Goal: Task Accomplishment & Management: Use online tool/utility

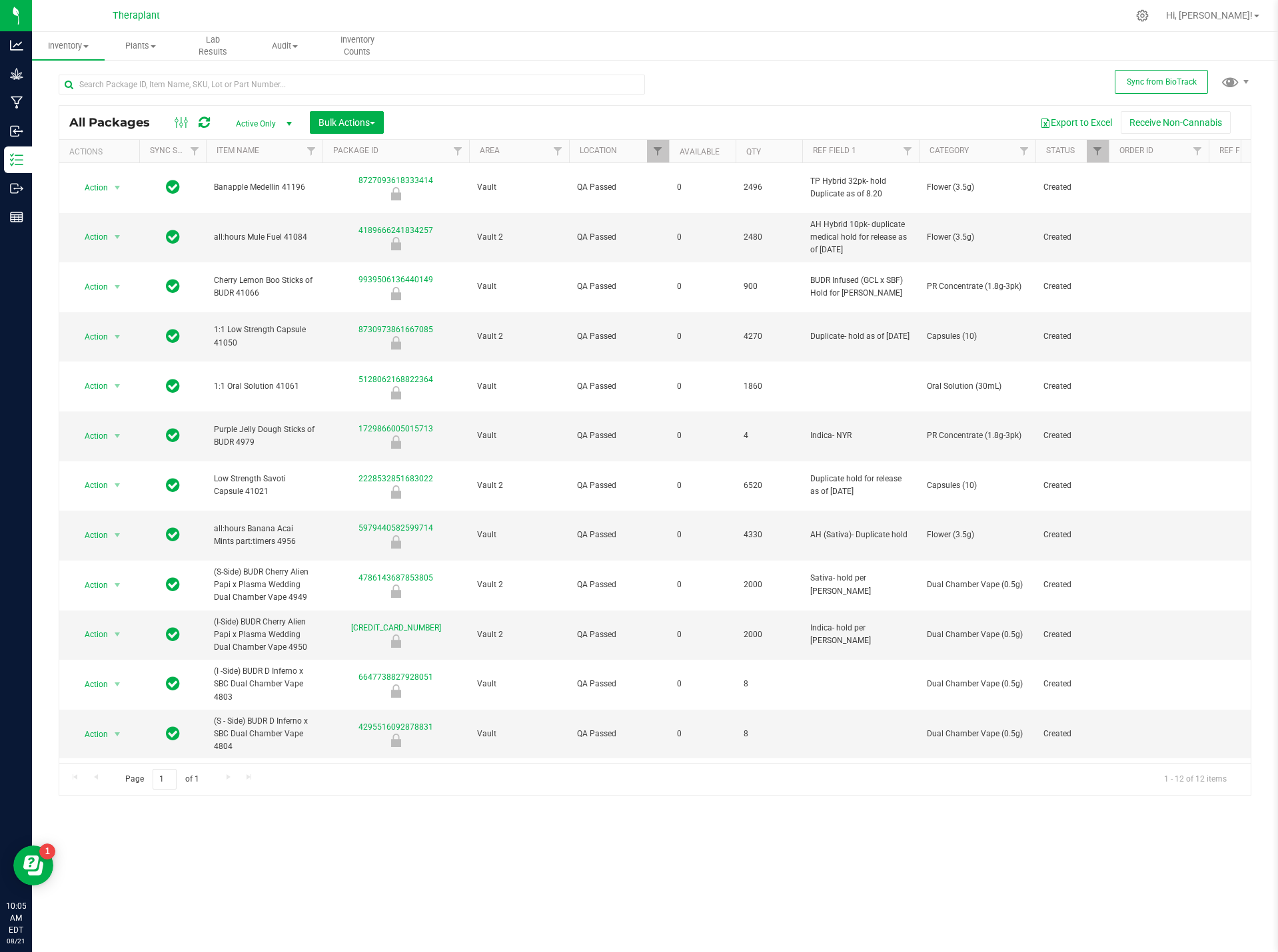
scroll to position [0, 64]
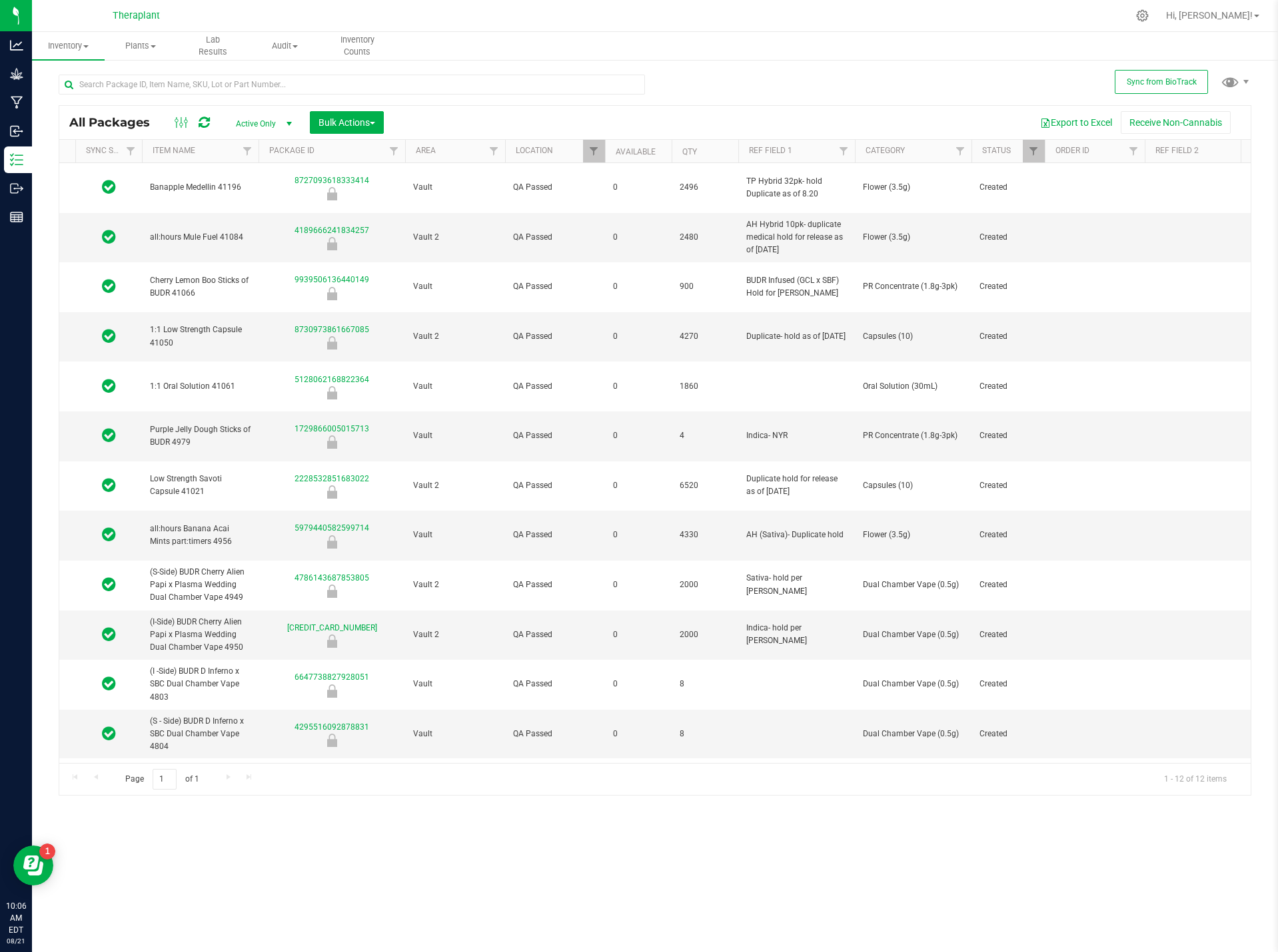
click at [209, 119] on icon at bounding box center [204, 122] width 11 height 13
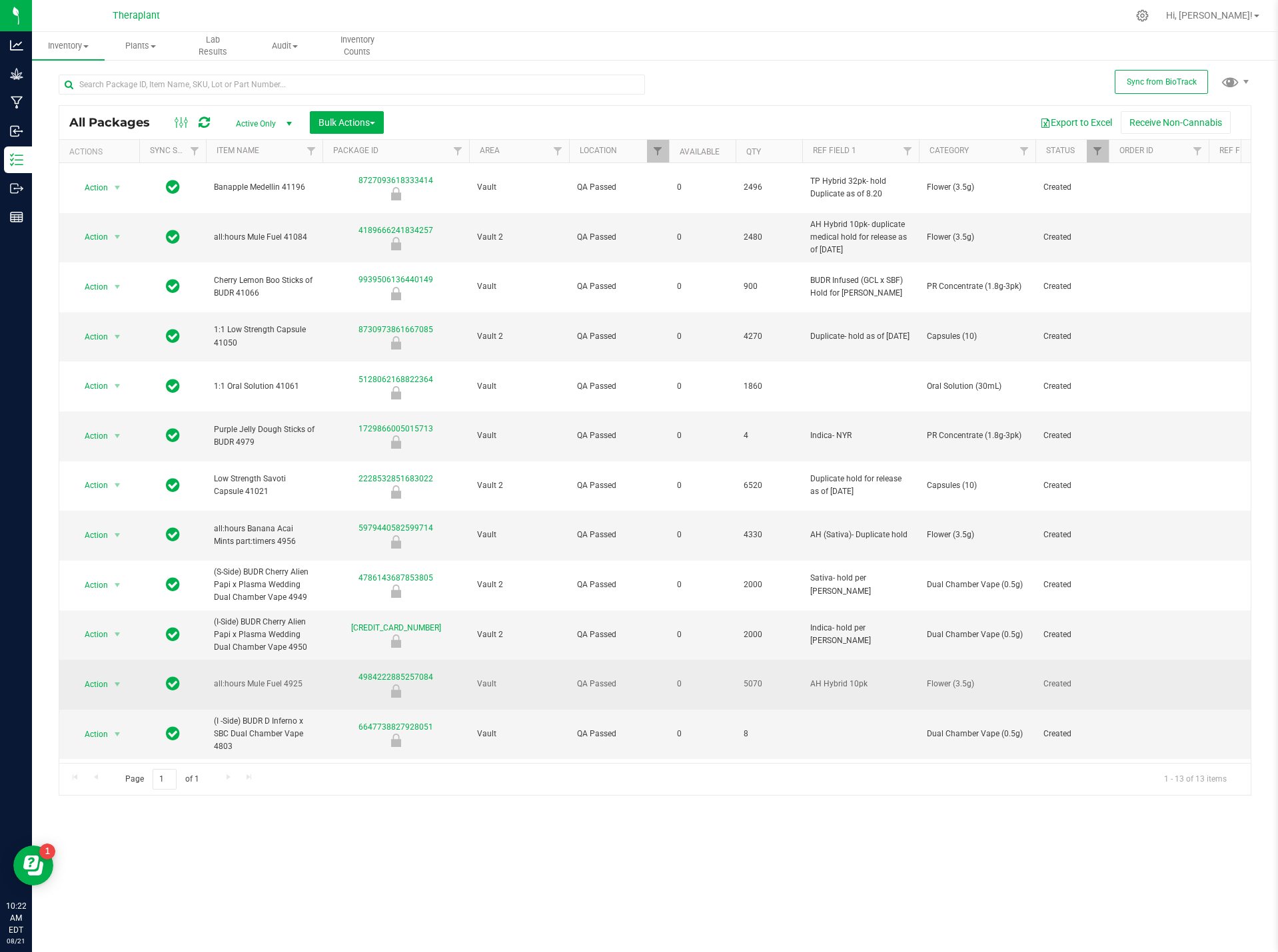
click at [874, 660] on td "AH Hybrid 10pk" at bounding box center [860, 685] width 117 height 50
type input "AH Hybrid 10pk- Medical- hold as of 8.21"
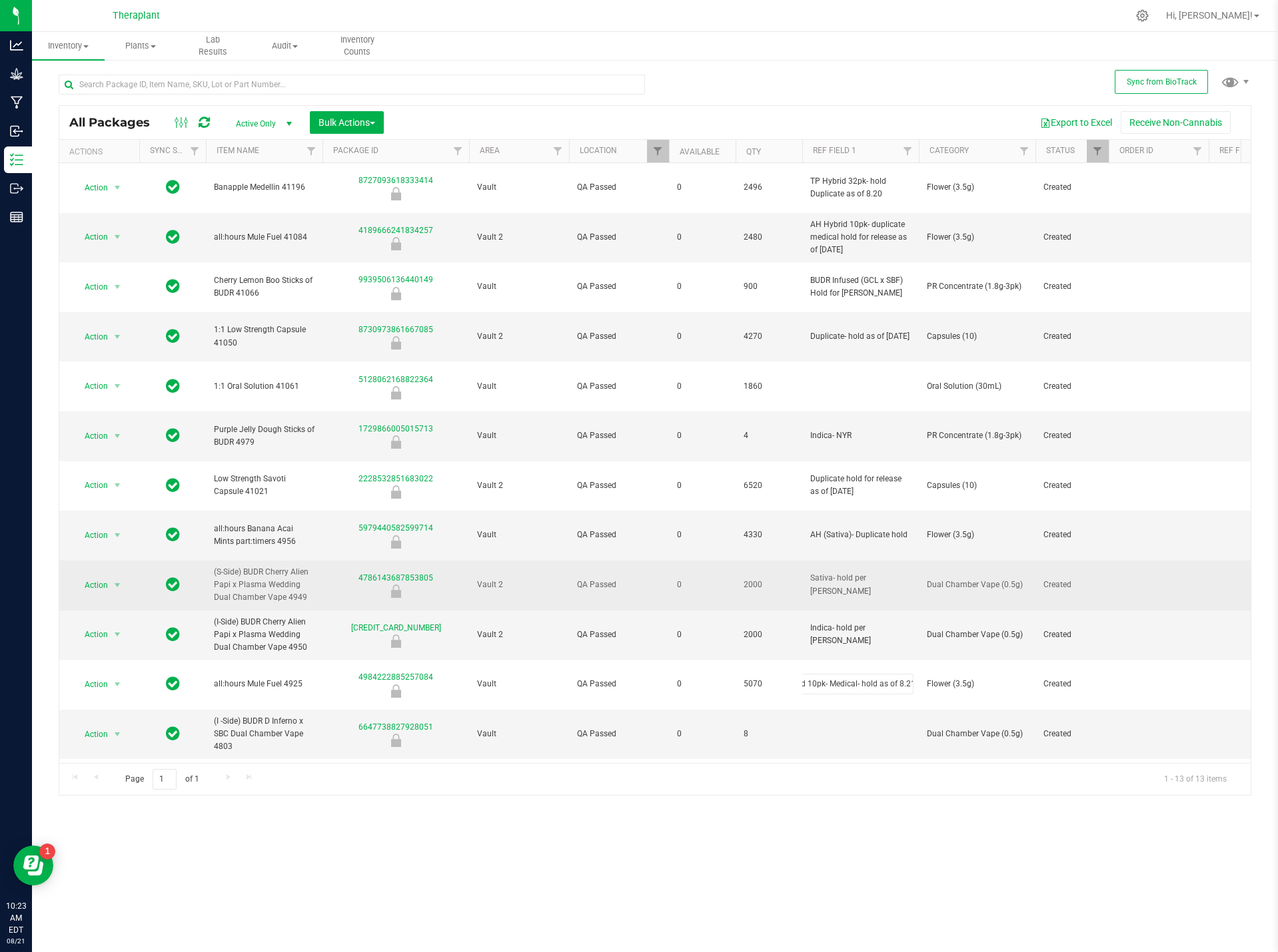
click at [1232, 498] on div "All Packages Active Only Active Only Lab Samples Locked All External Internal B…" at bounding box center [655, 451] width 1192 height 691
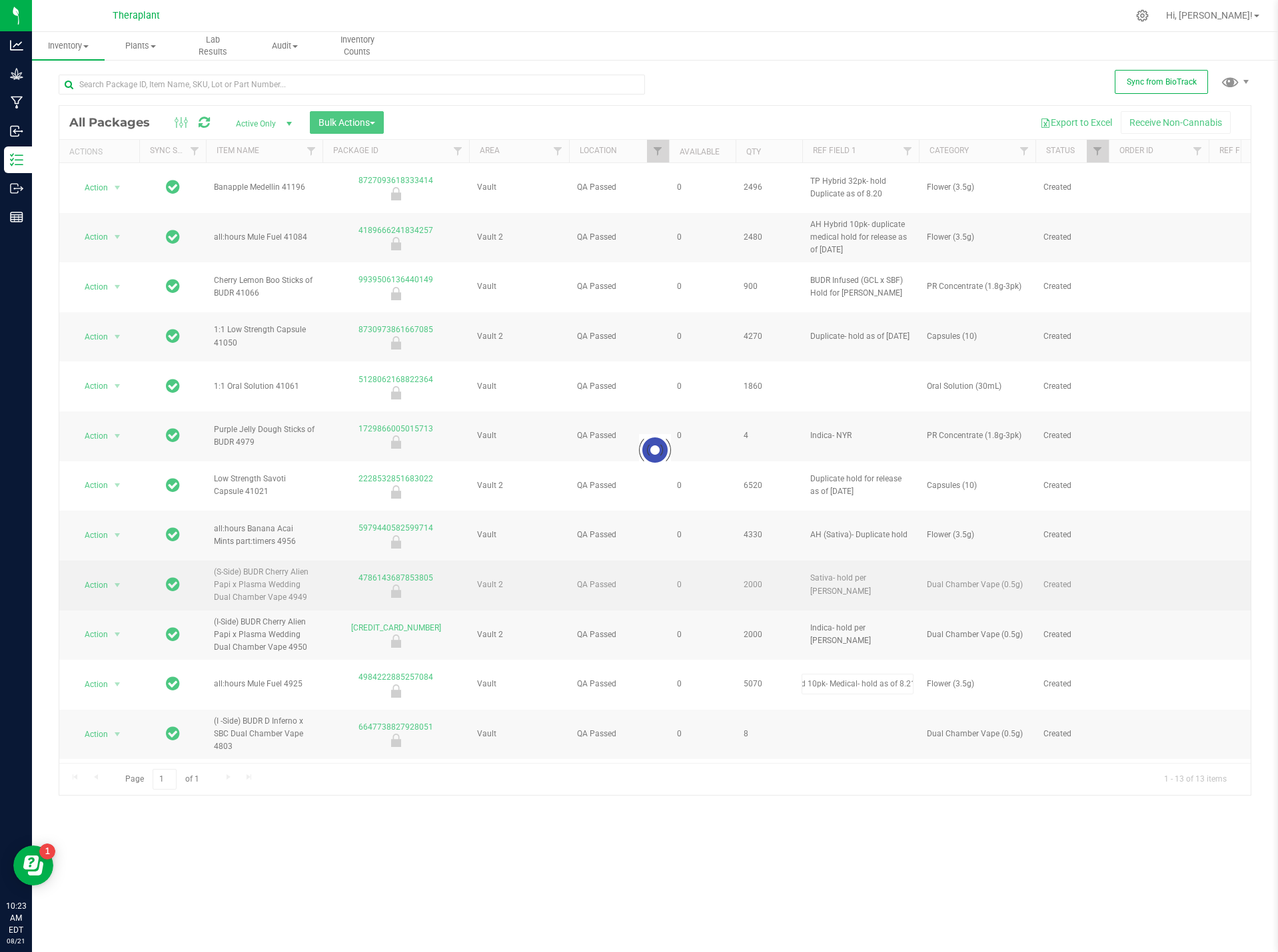
scroll to position [0, 0]
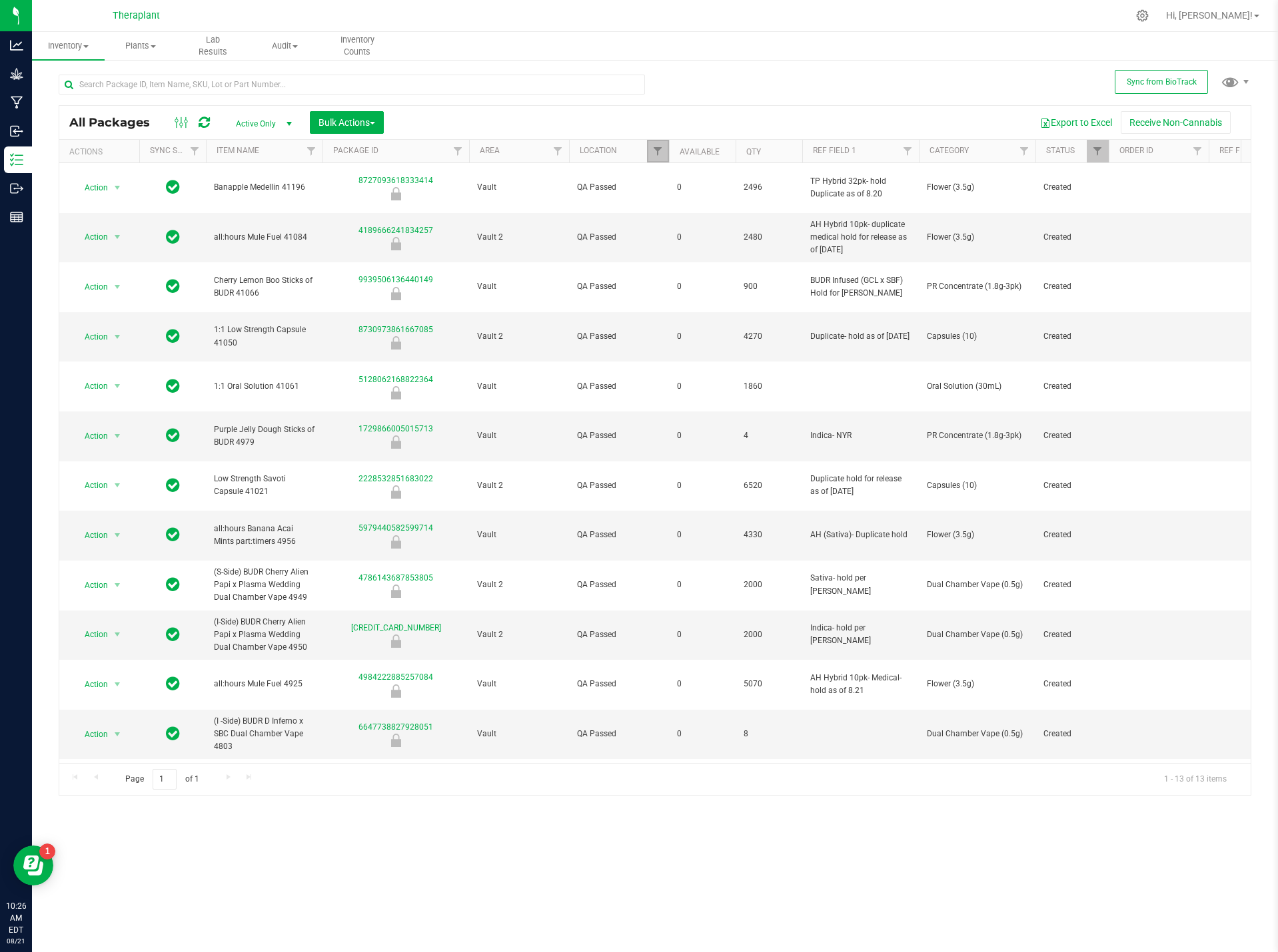
click at [657, 145] on link "Filter" at bounding box center [658, 151] width 22 height 23
click at [790, 440] on button "Clear" at bounding box center [766, 444] width 68 height 29
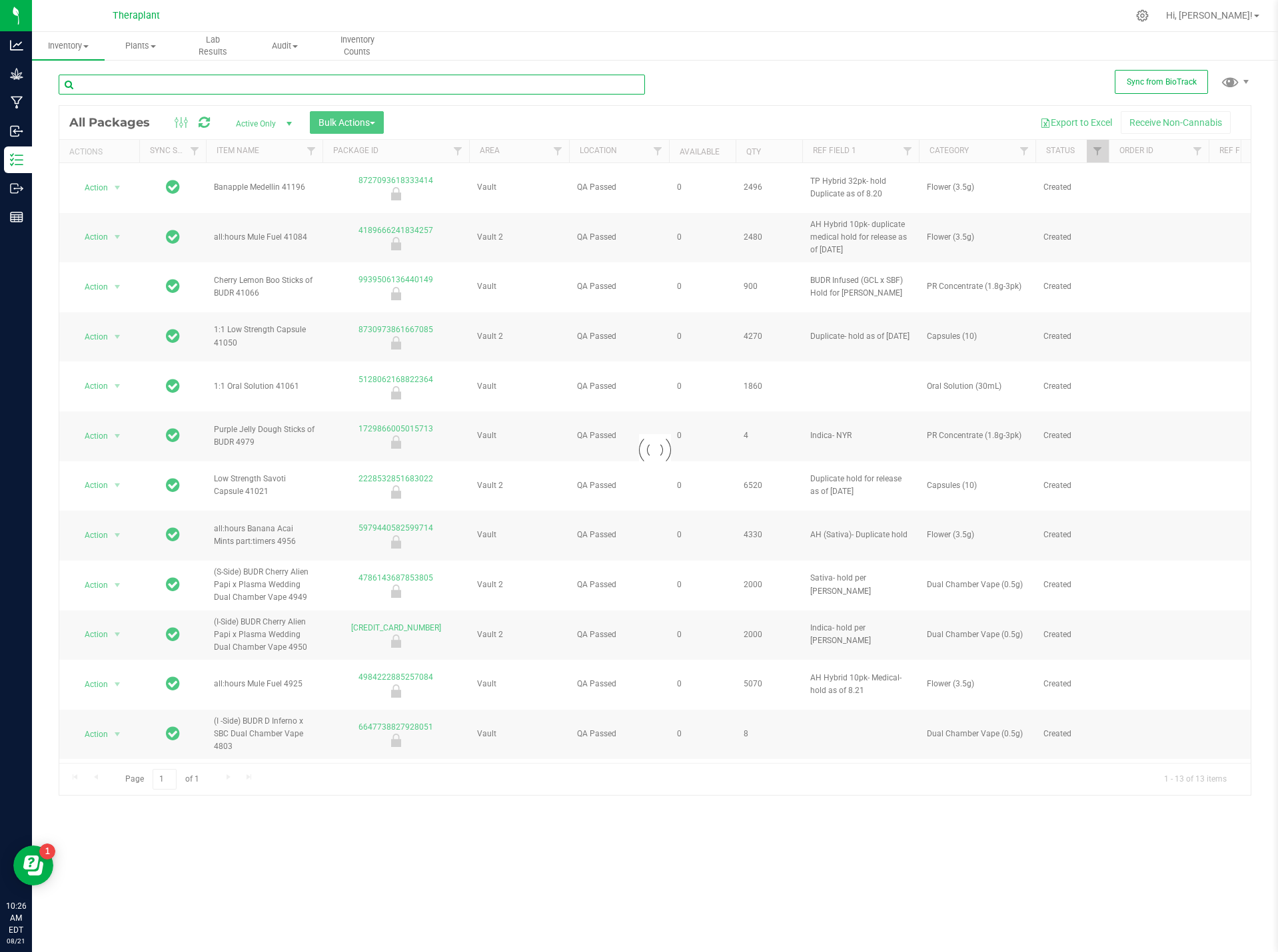
click at [161, 82] on input "text" at bounding box center [352, 84] width 586 height 20
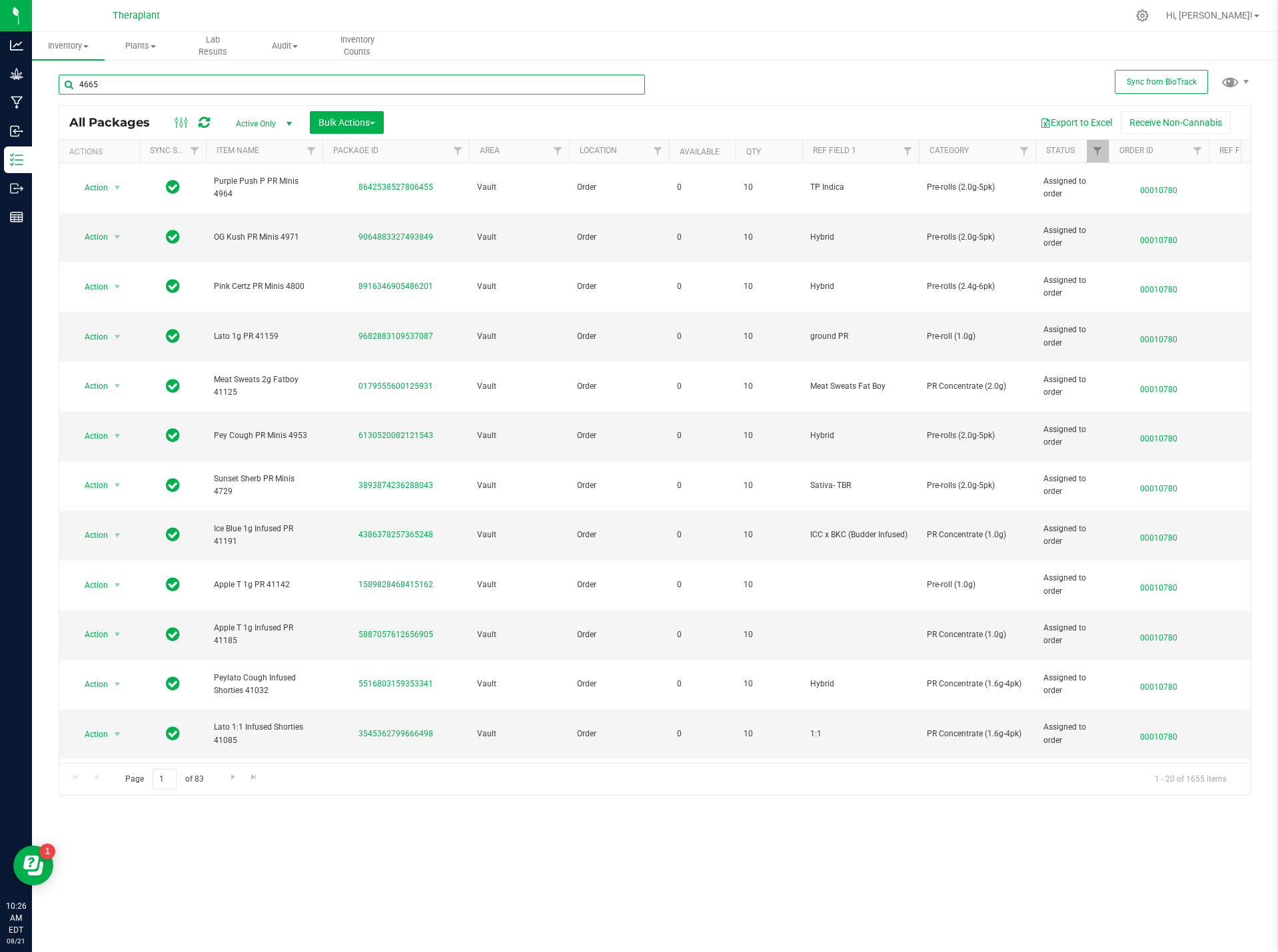
type input "4665"
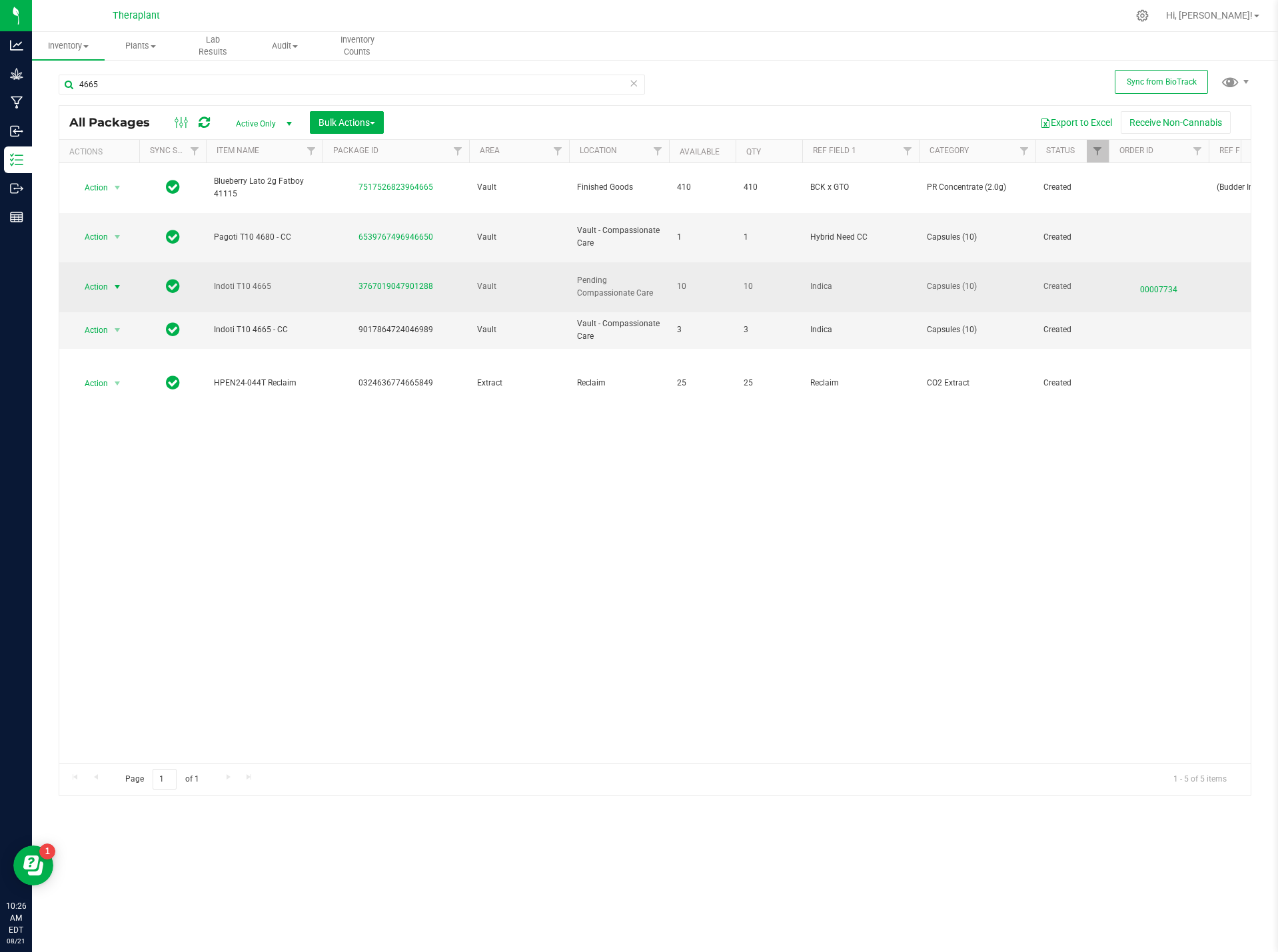
click at [112, 282] on span "select" at bounding box center [117, 287] width 10 height 10
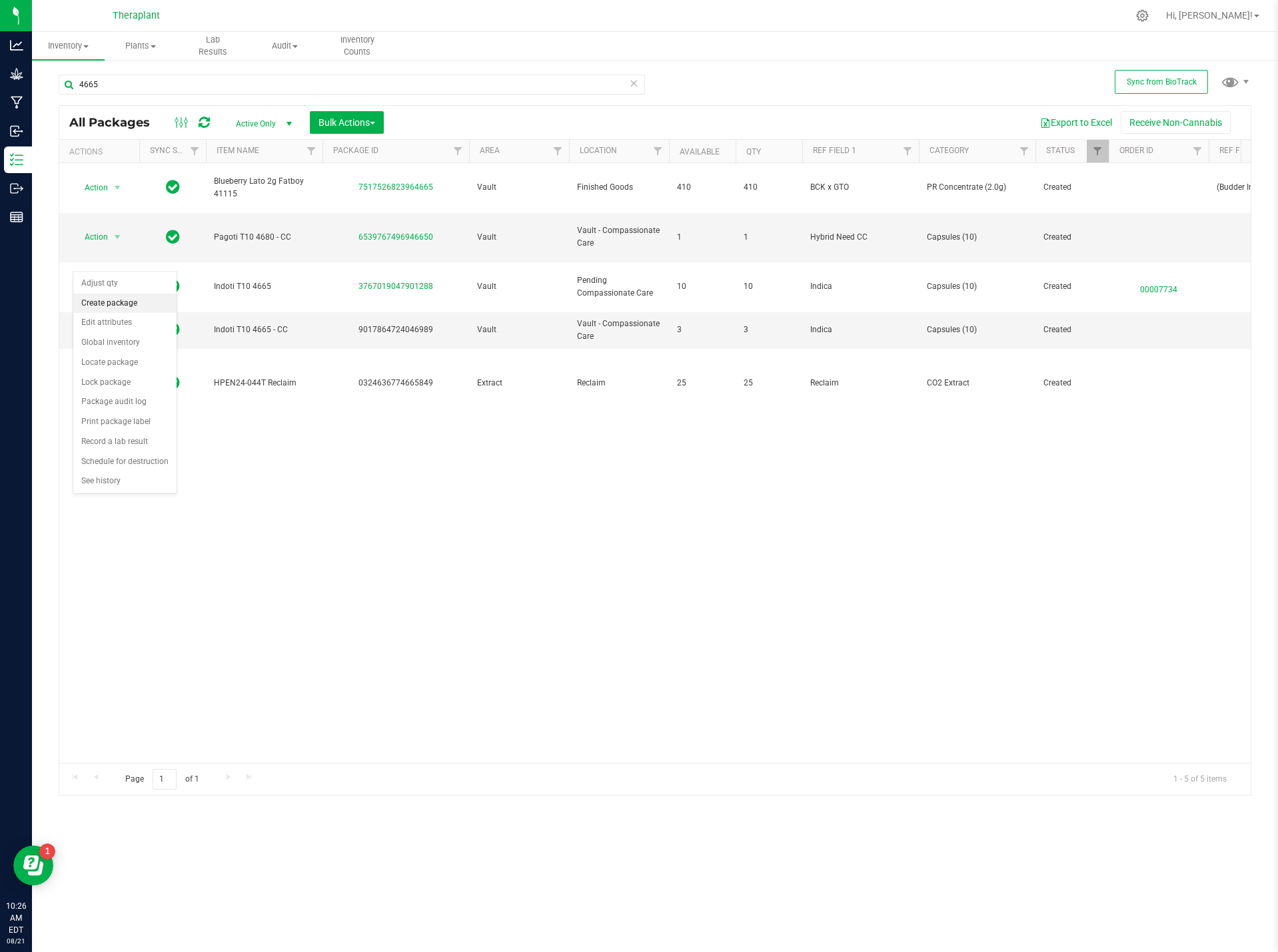
click at [127, 303] on li "Create package" at bounding box center [125, 303] width 103 height 20
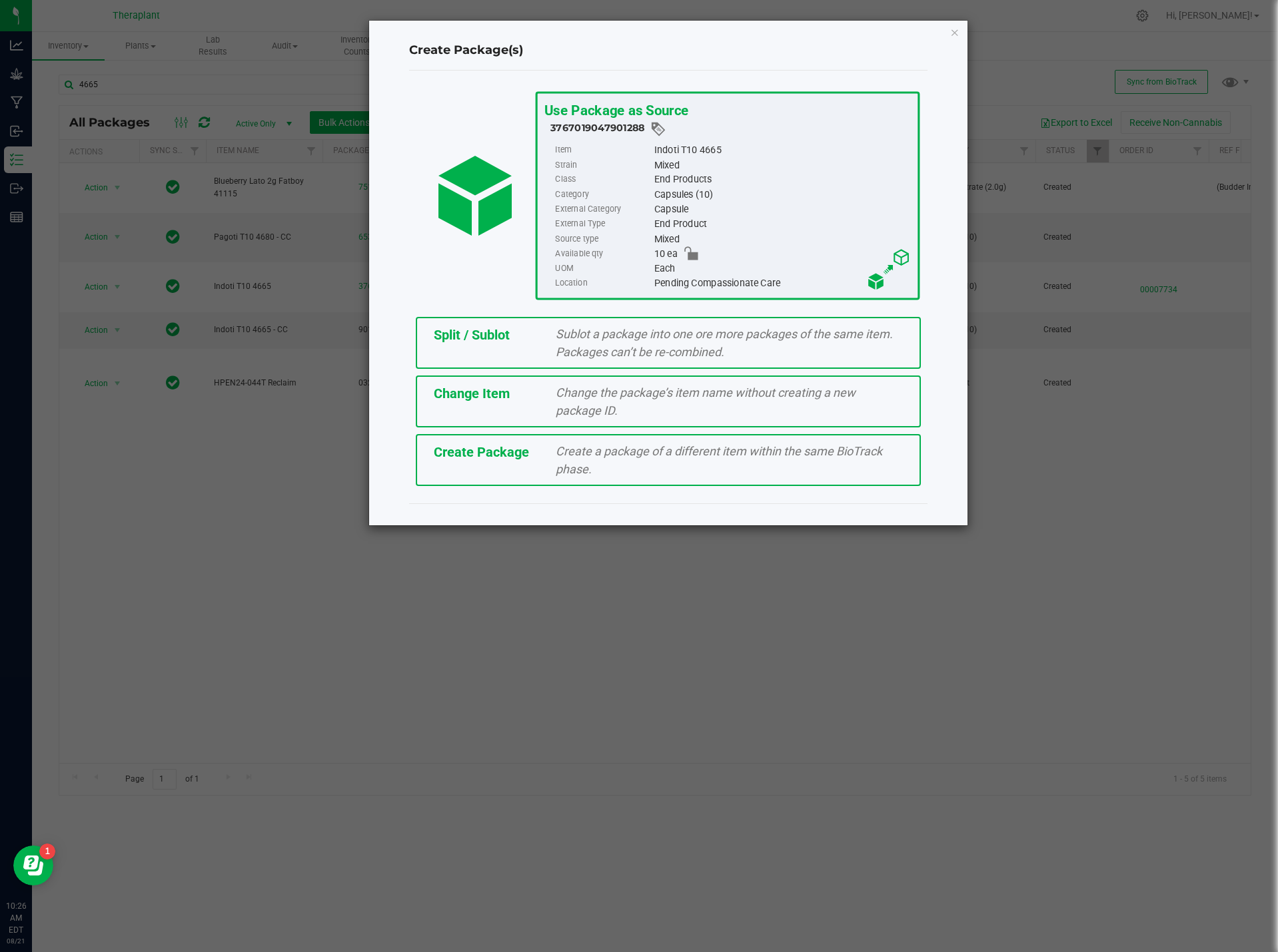
click at [555, 414] on div "Change the package’s item name without creating a new package ID." at bounding box center [729, 401] width 367 height 36
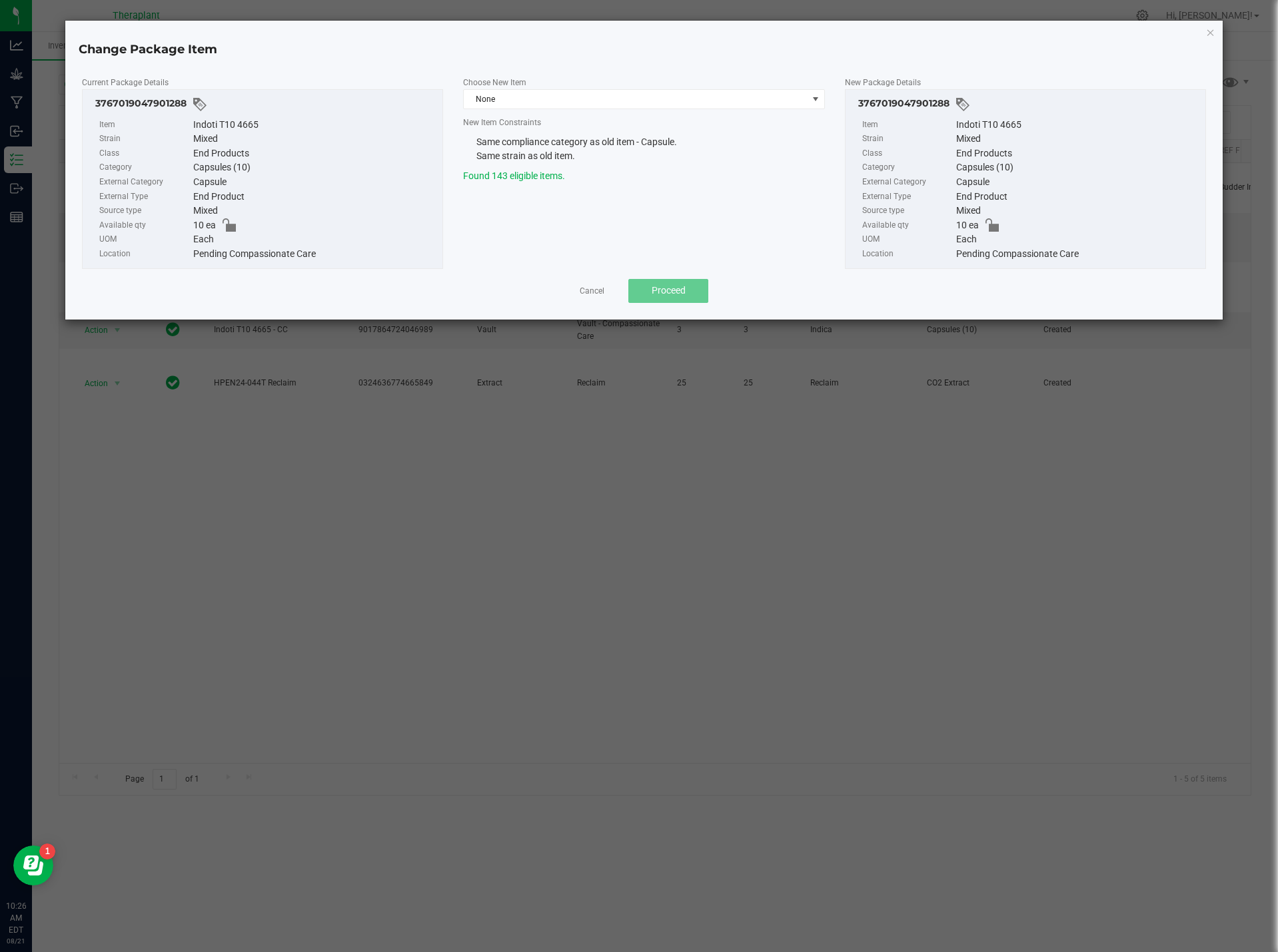
click at [506, 88] on div "Choose New Item None" at bounding box center [643, 92] width 361 height 34
click at [501, 97] on span "None" at bounding box center [635, 99] width 343 height 19
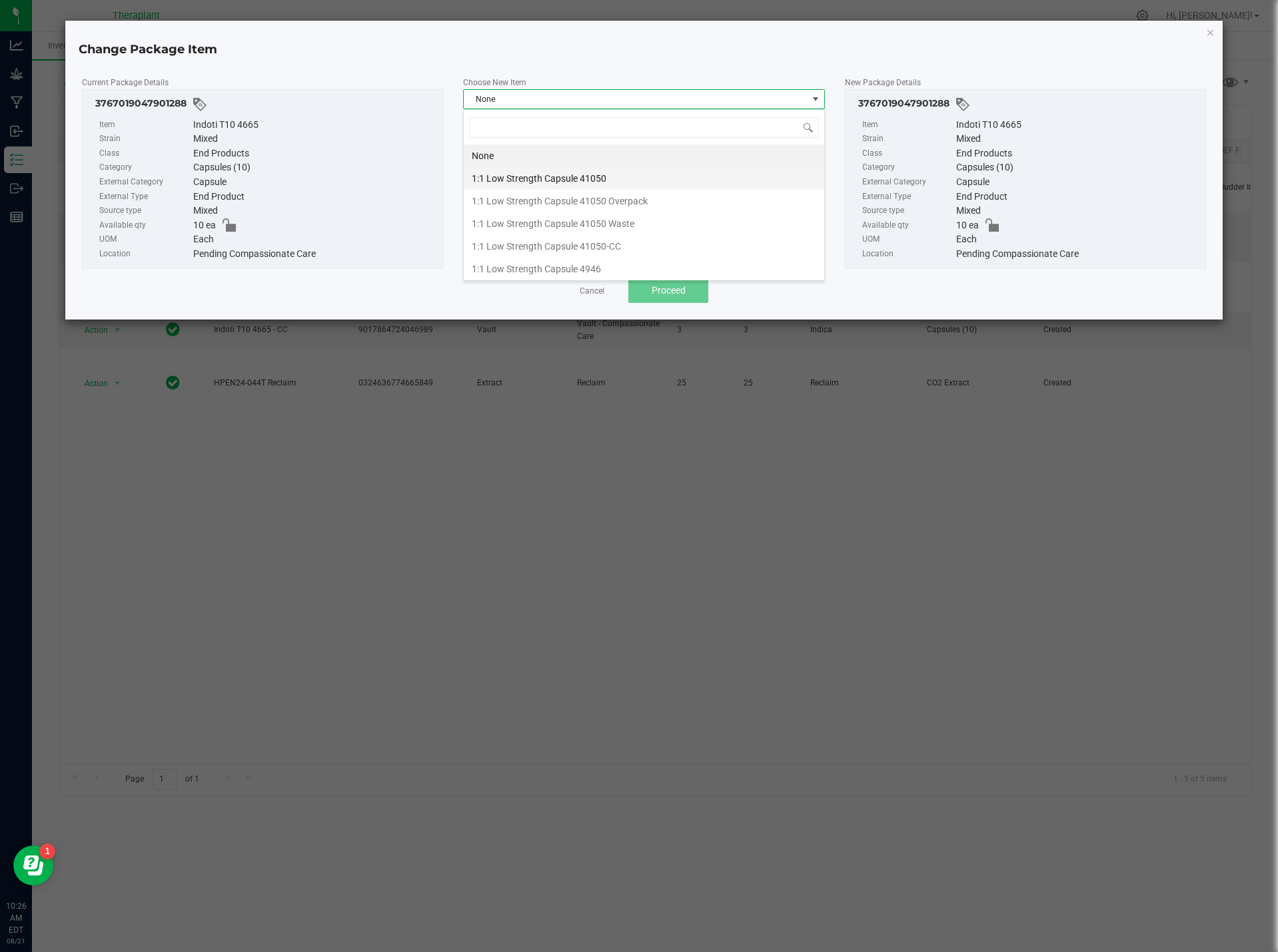
scroll to position [20, 361]
click at [537, 130] on input at bounding box center [643, 128] width 350 height 21
type input "4665"
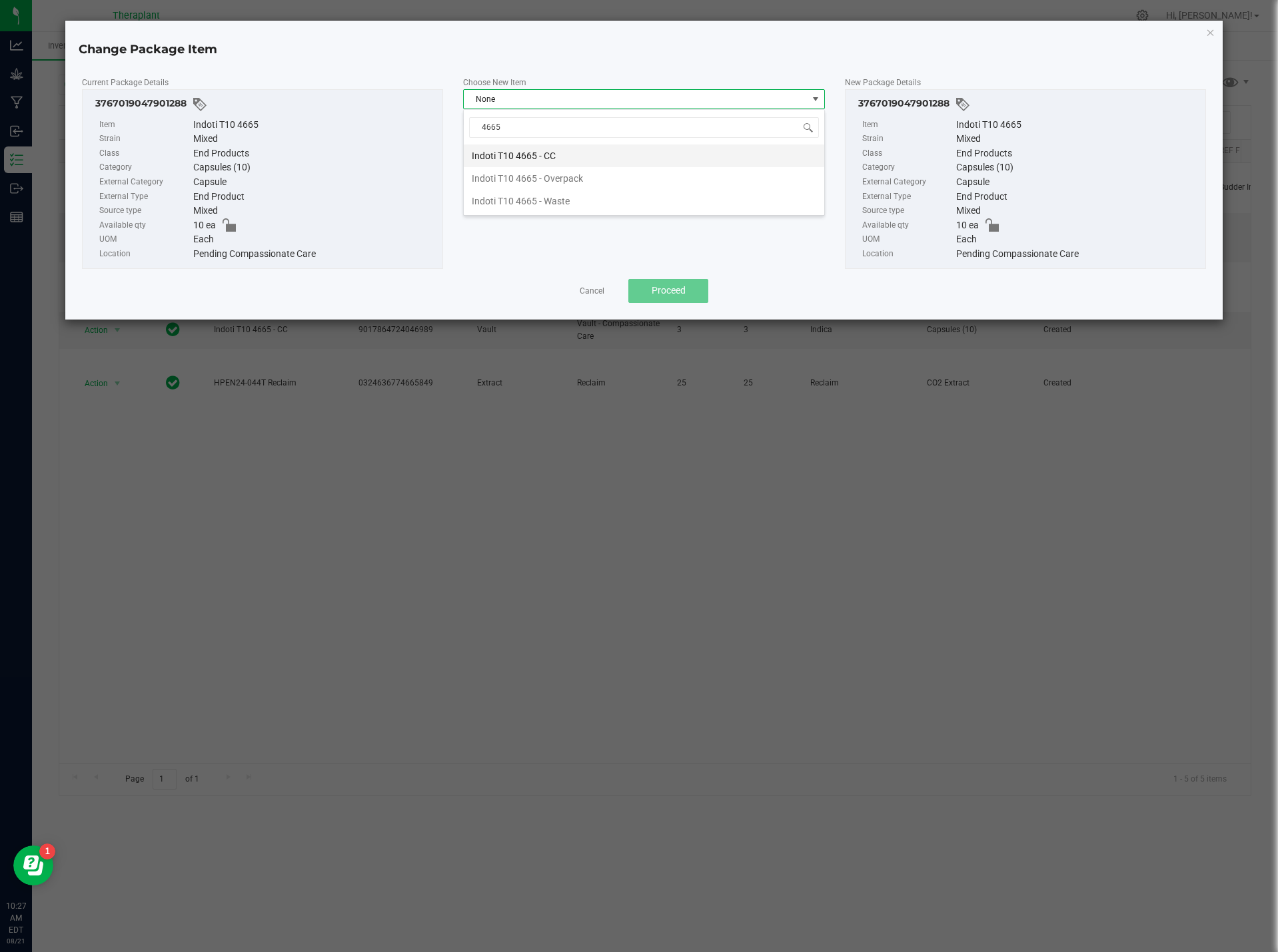
click at [546, 154] on li "Indoti T10 4665 - CC" at bounding box center [643, 156] width 361 height 23
click at [654, 296] on span "Proceed" at bounding box center [668, 290] width 34 height 10
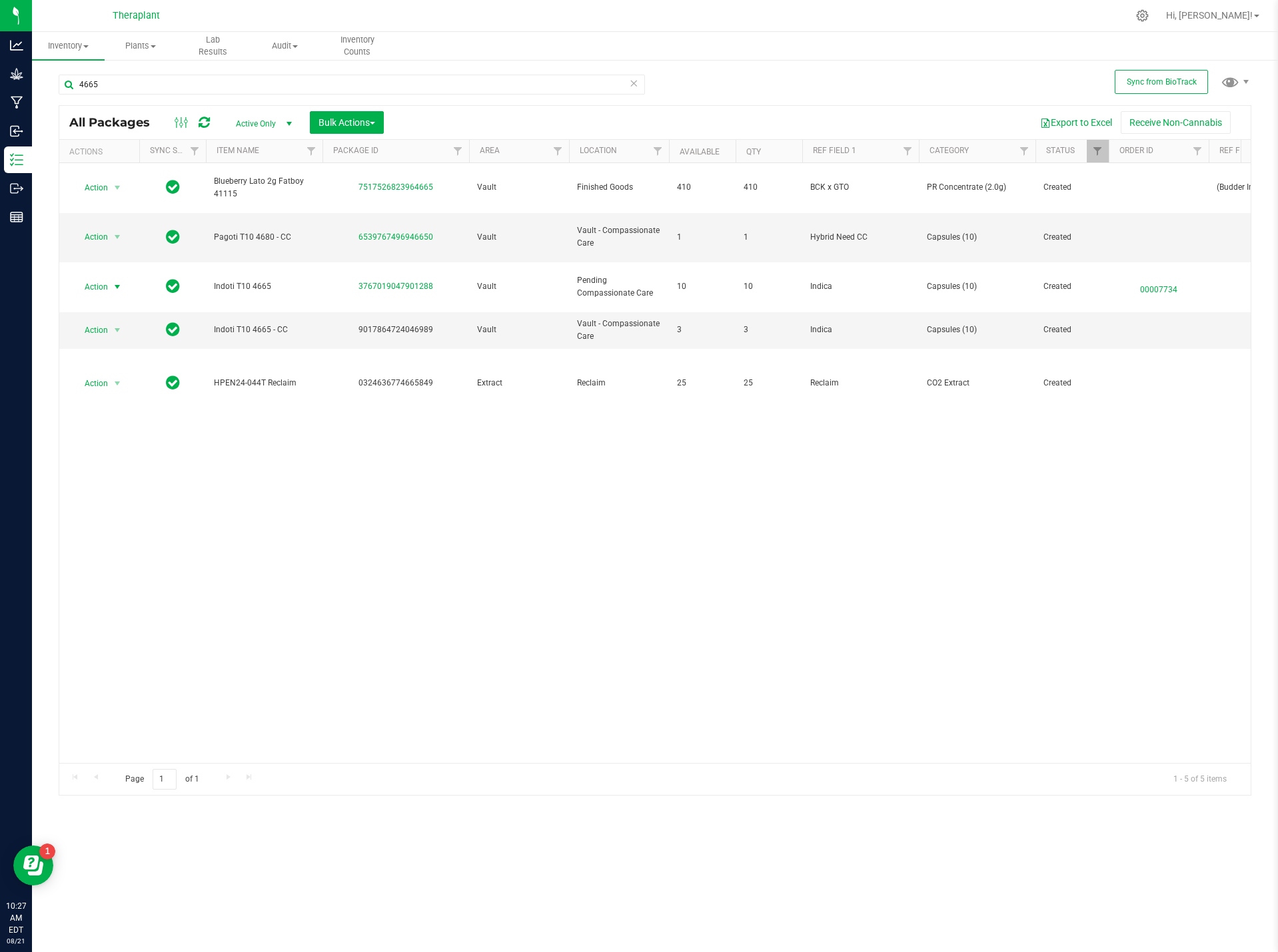
click at [199, 125] on icon at bounding box center [204, 122] width 11 height 13
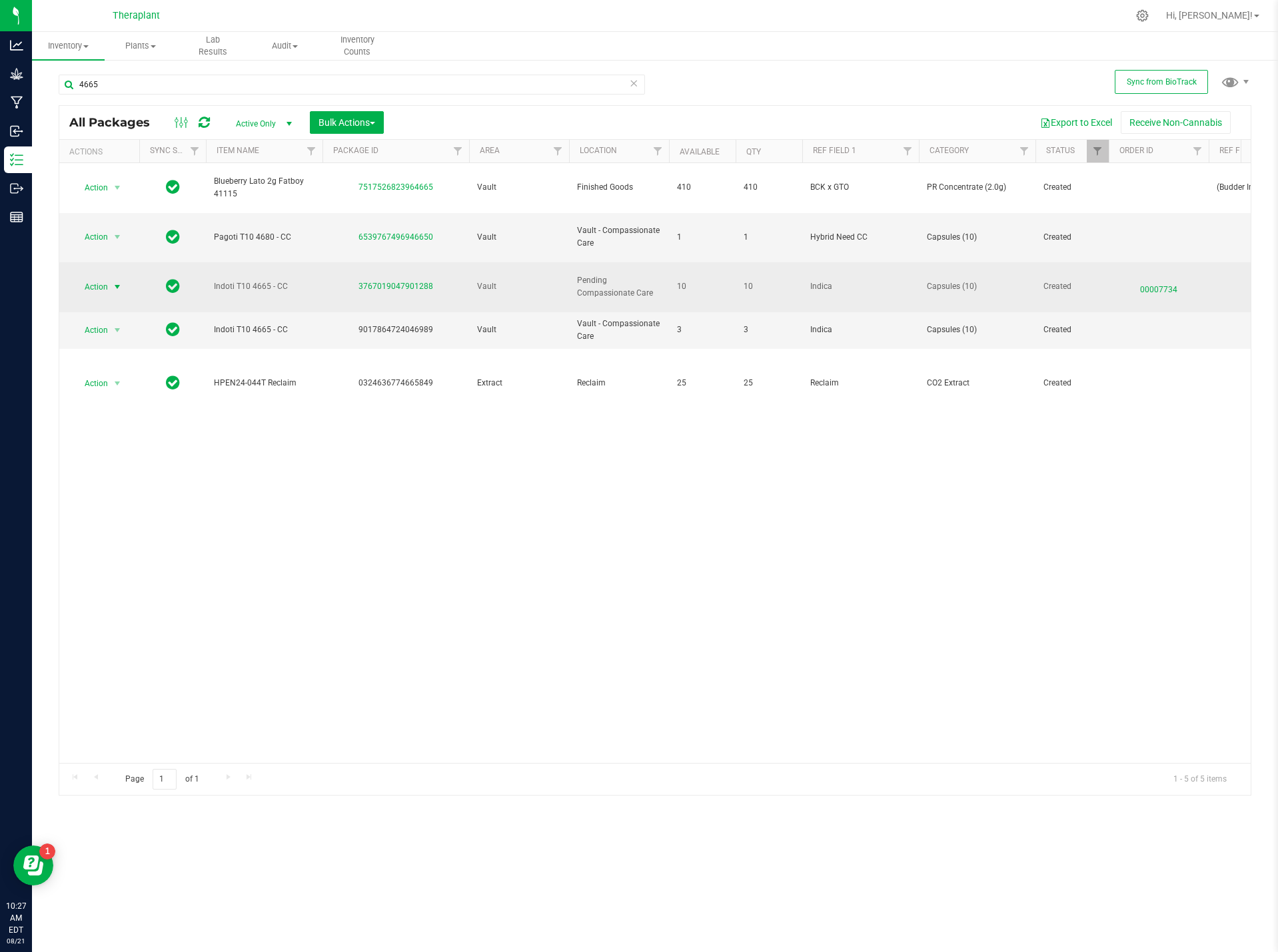
click at [106, 278] on span "Action" at bounding box center [90, 287] width 36 height 19
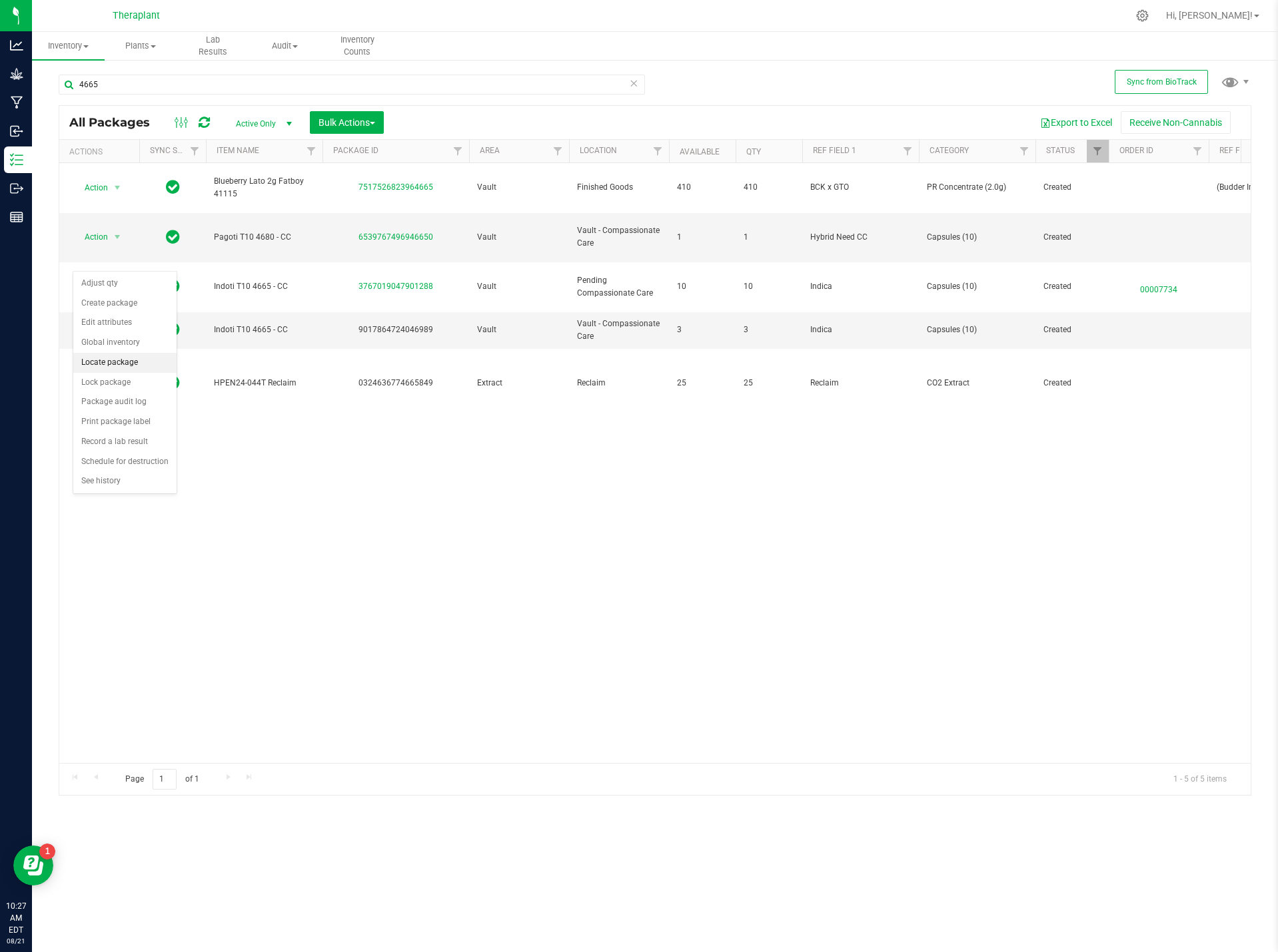
click at [132, 361] on li "Locate package" at bounding box center [125, 363] width 103 height 20
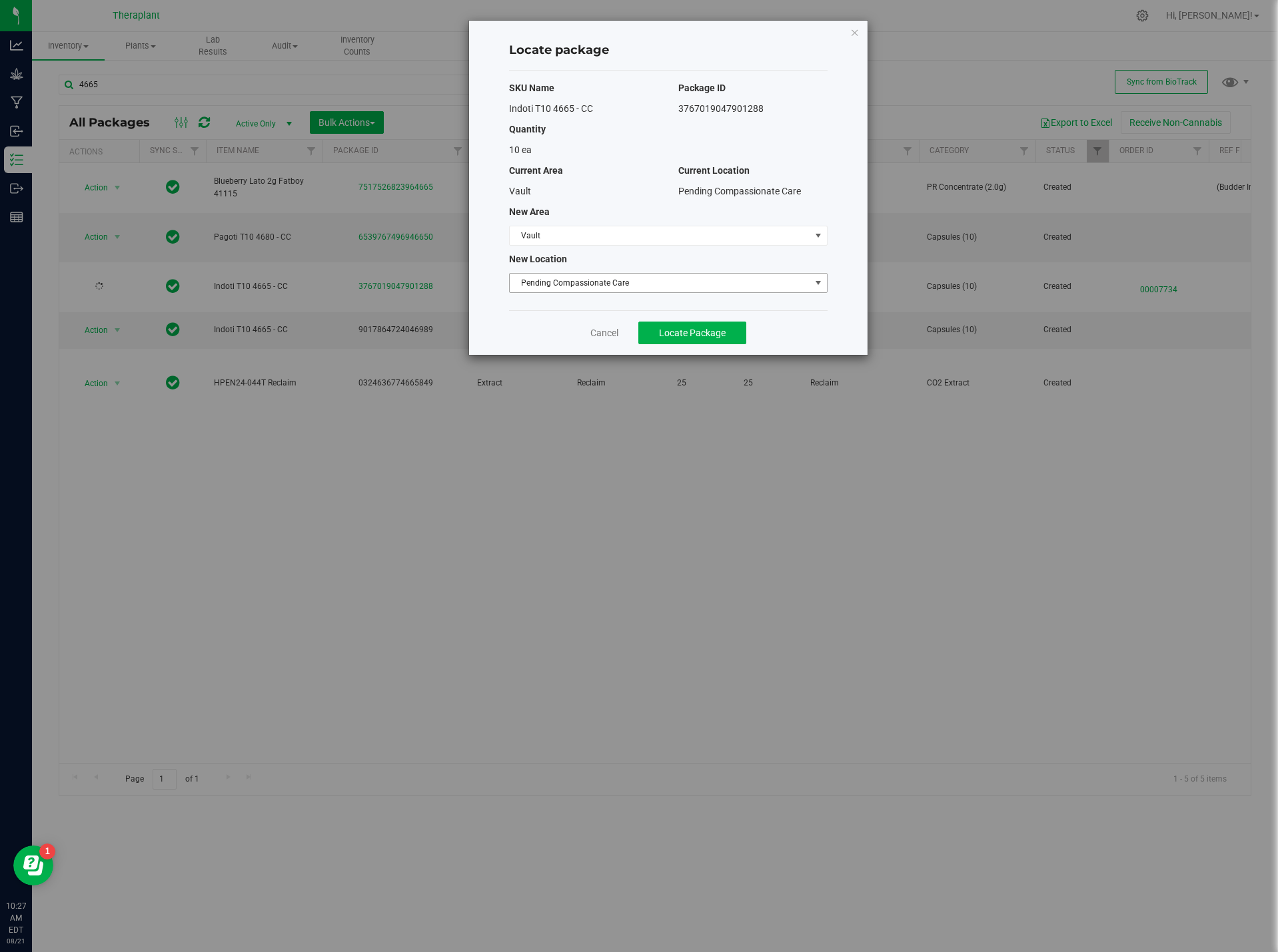
click at [590, 285] on span "Pending Compassionate Care" at bounding box center [660, 283] width 301 height 19
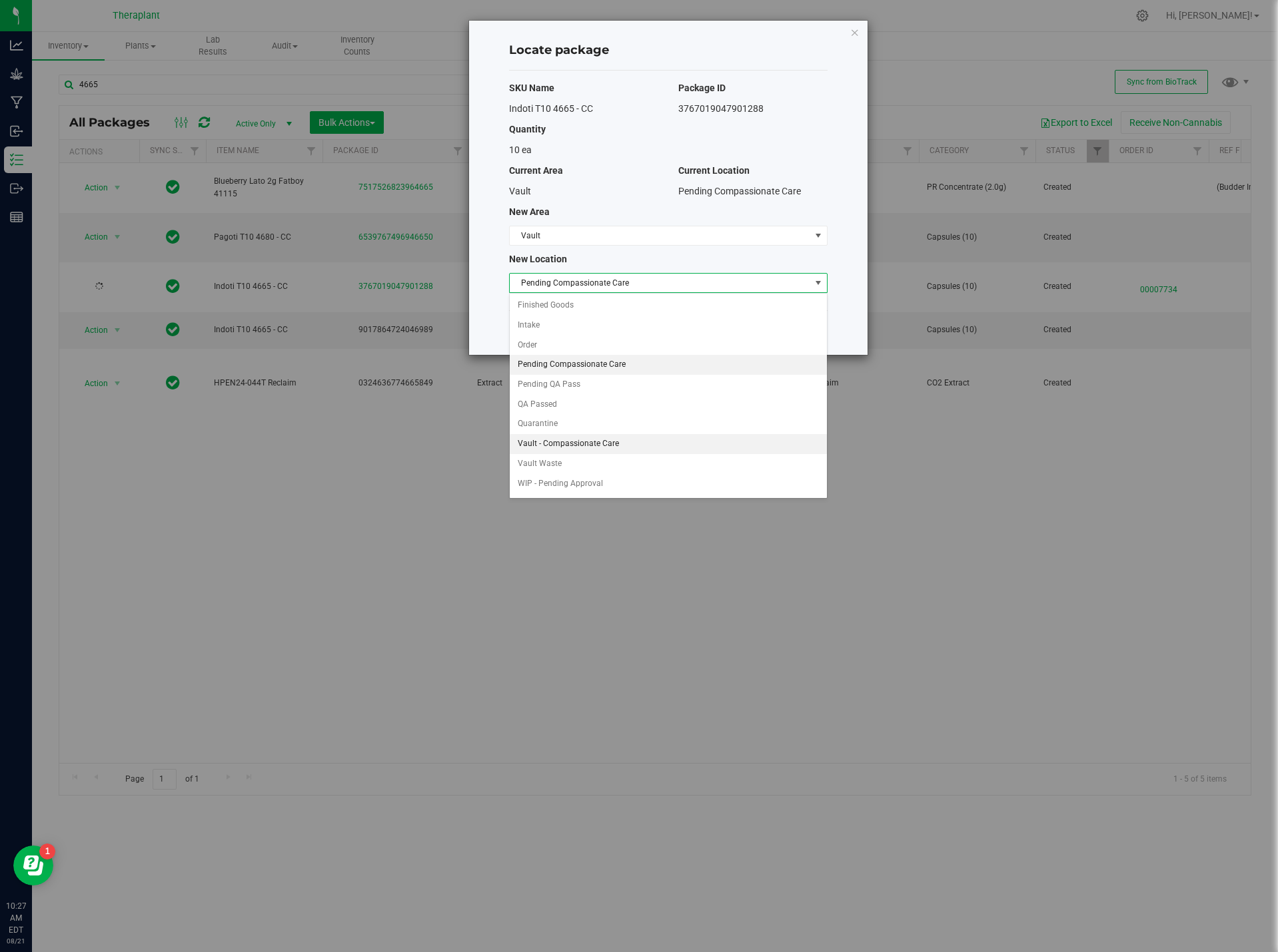
click at [577, 439] on li "Vault - Compassionate Care" at bounding box center [668, 444] width 317 height 20
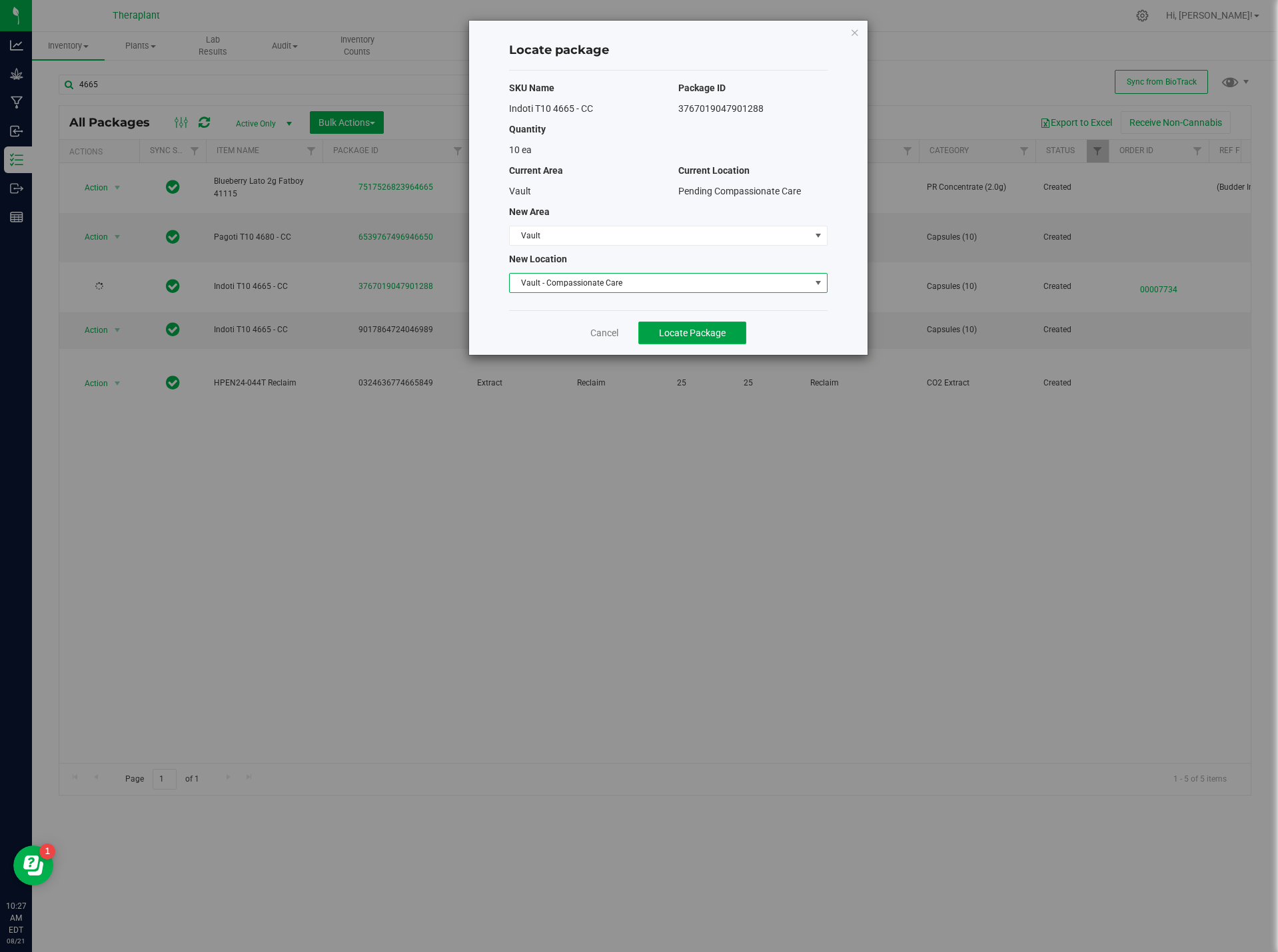
click at [665, 338] on button "Locate Package" at bounding box center [692, 333] width 108 height 23
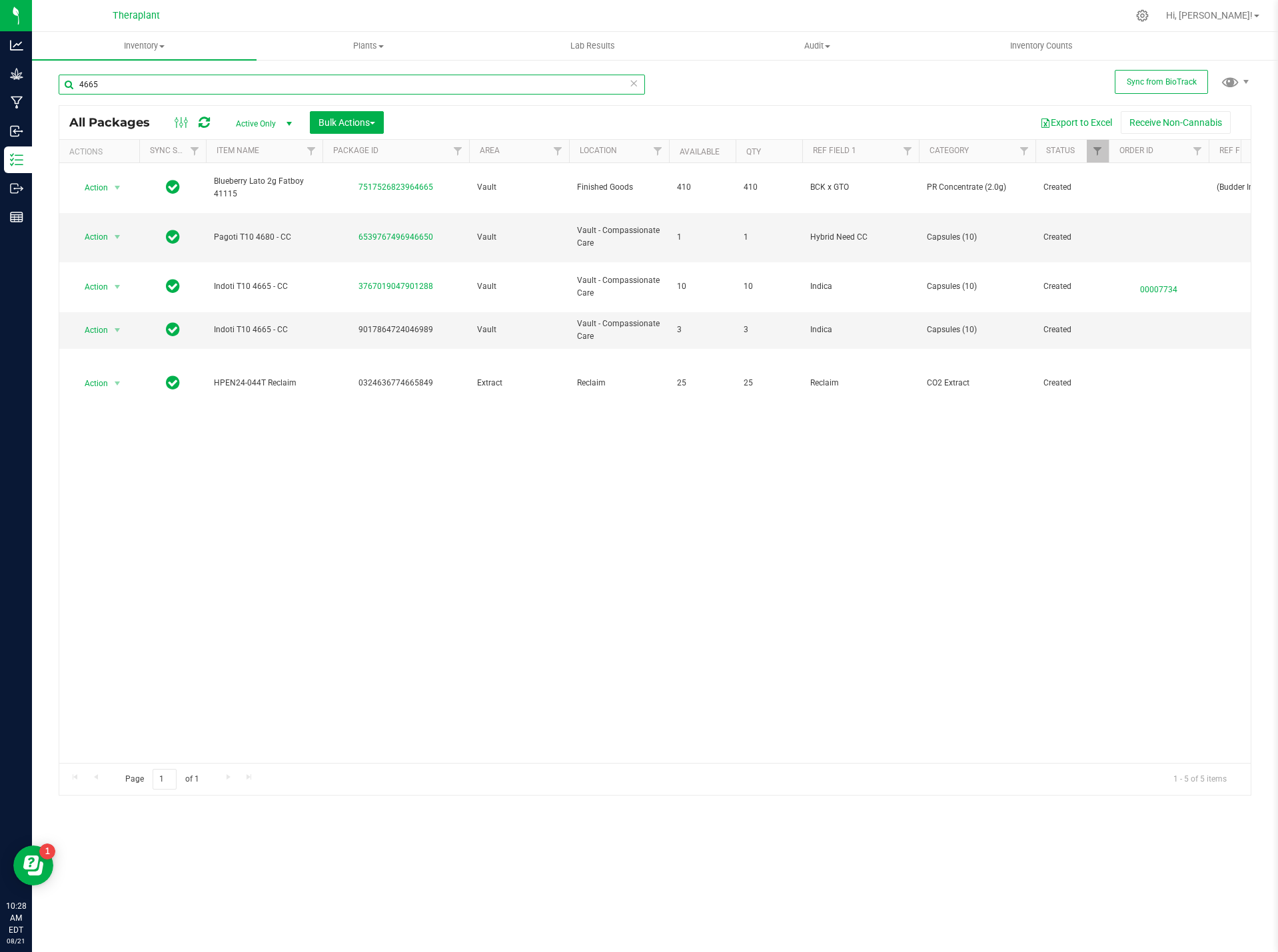
click at [116, 77] on input "4665" at bounding box center [352, 84] width 586 height 20
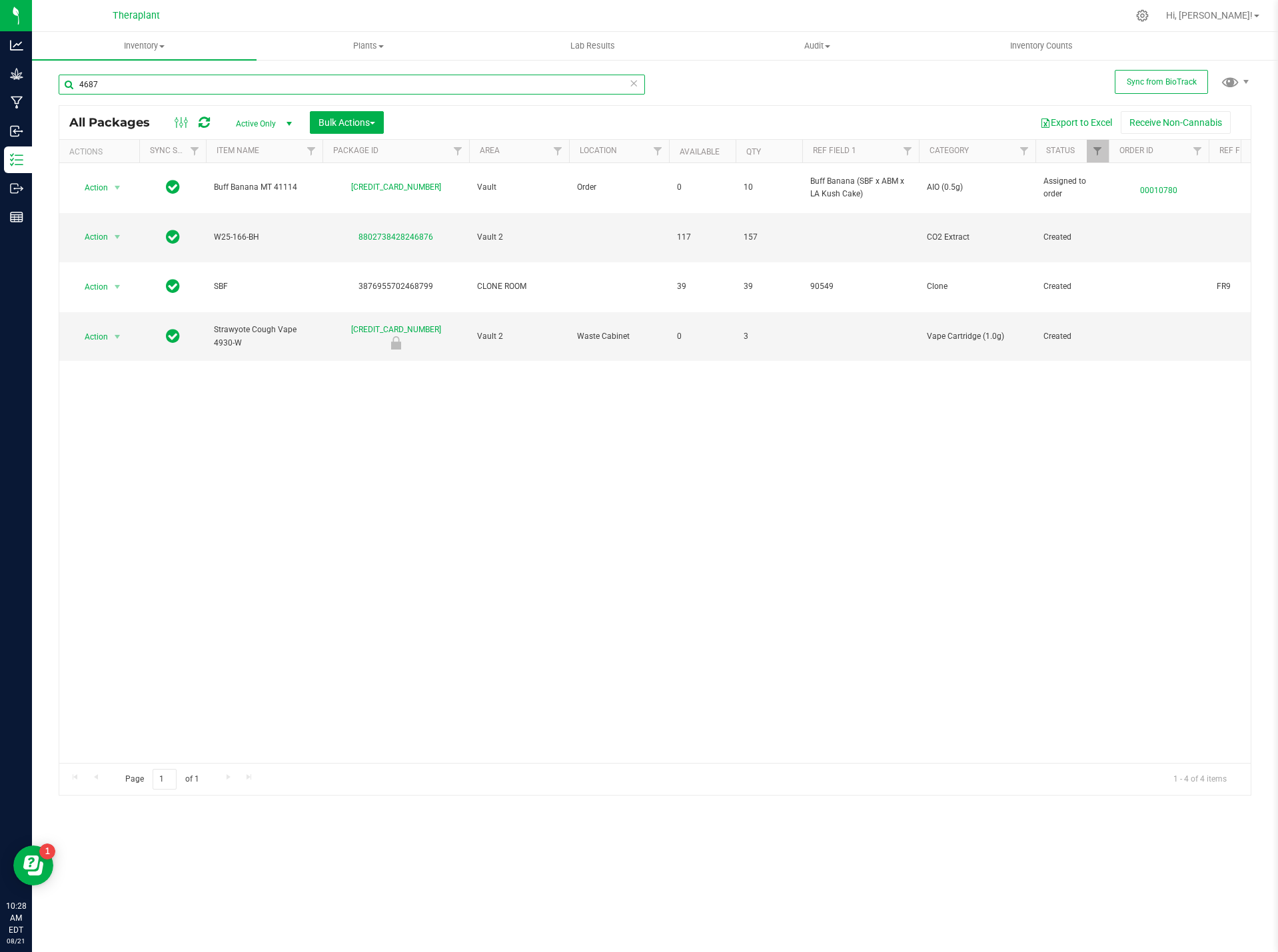
drag, startPoint x: 98, startPoint y: 84, endPoint x: 51, endPoint y: 84, distance: 47.0
click at [51, 84] on div "Sync from BioTrack 4687 All Packages Active Only Active Only Lab Samples Locked…" at bounding box center [655, 261] width 1246 height 406
type input "p"
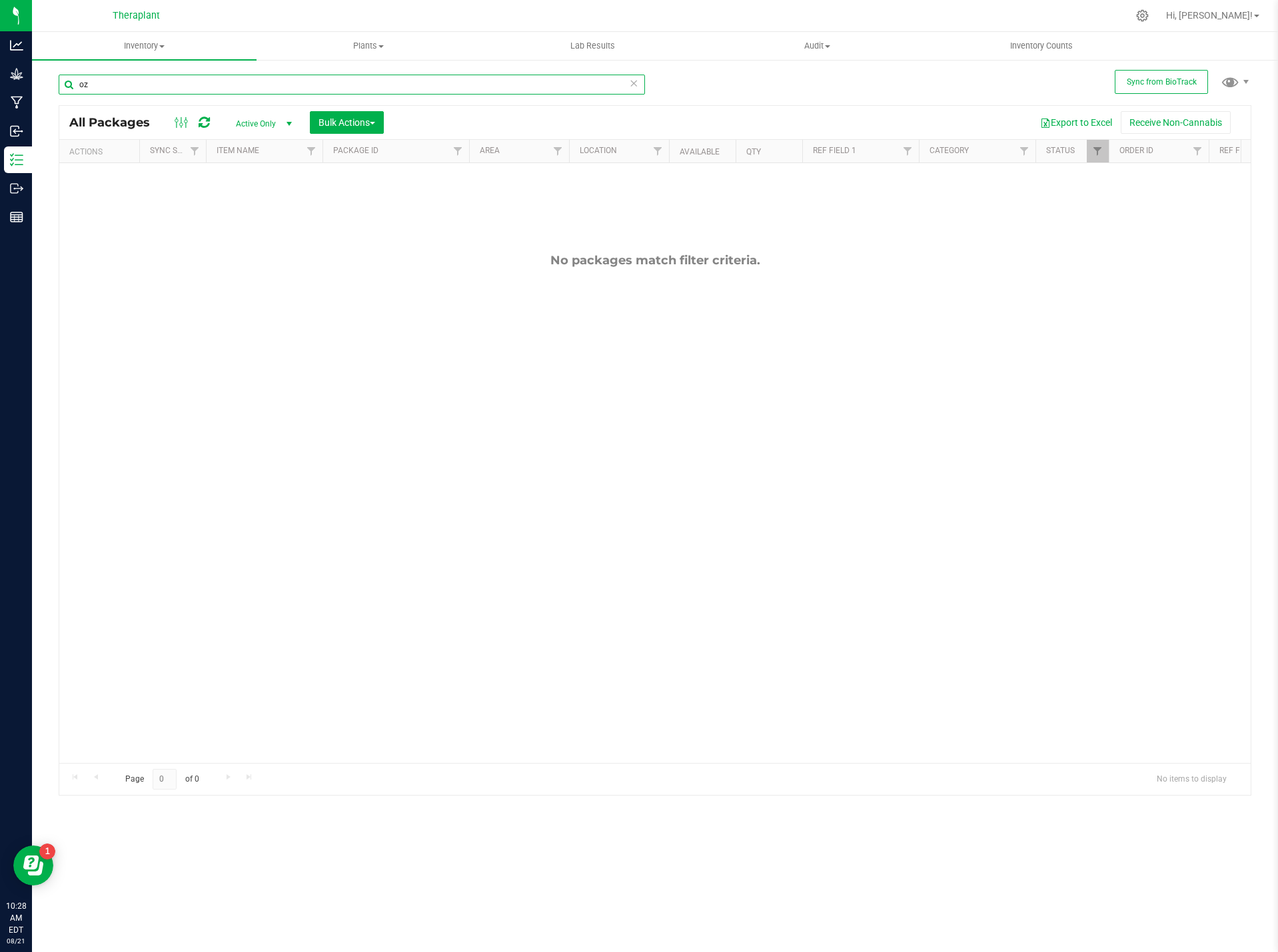
type input "o"
